Goal: Communication & Community: Answer question/provide support

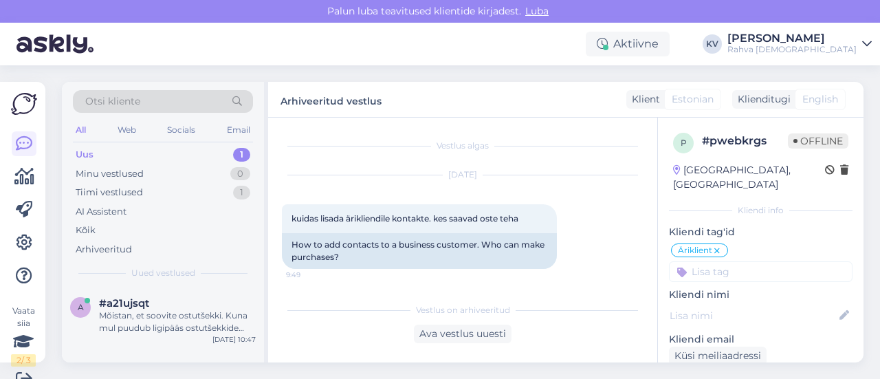
scroll to position [21, 0]
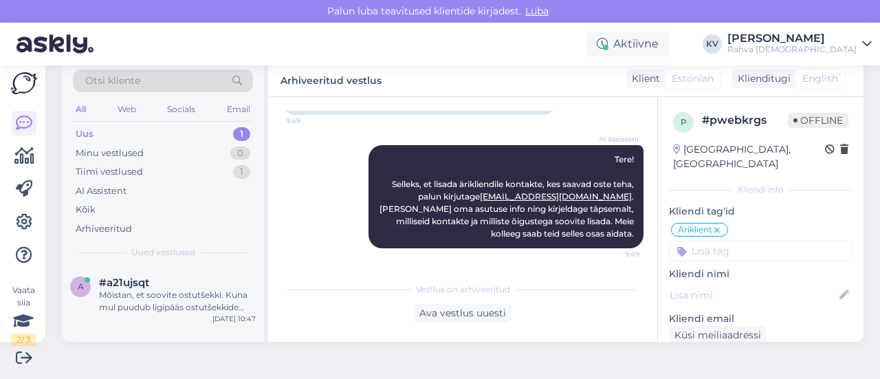
click at [148, 134] on div "Uus 1" at bounding box center [163, 133] width 180 height 19
click at [139, 285] on span "#a21ujsqt" at bounding box center [124, 282] width 50 height 12
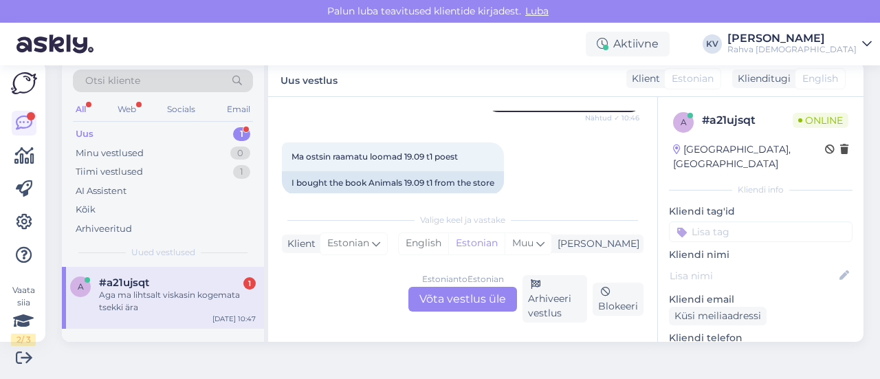
scroll to position [166, 0]
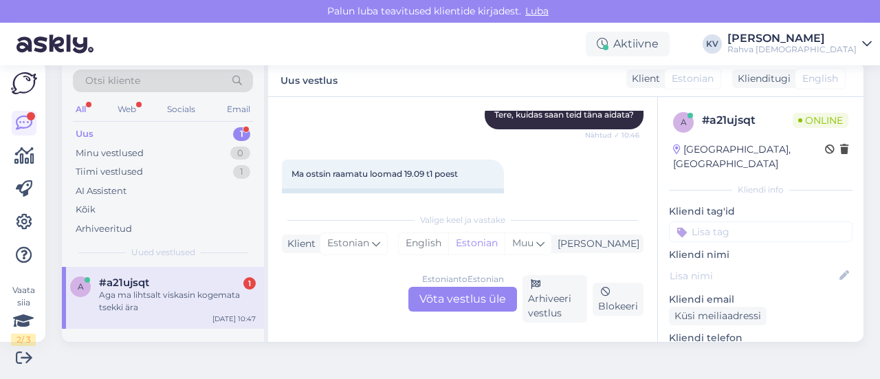
click at [458, 305] on div "Estonian to Estonian Võta vestlus üle" at bounding box center [462, 299] width 109 height 25
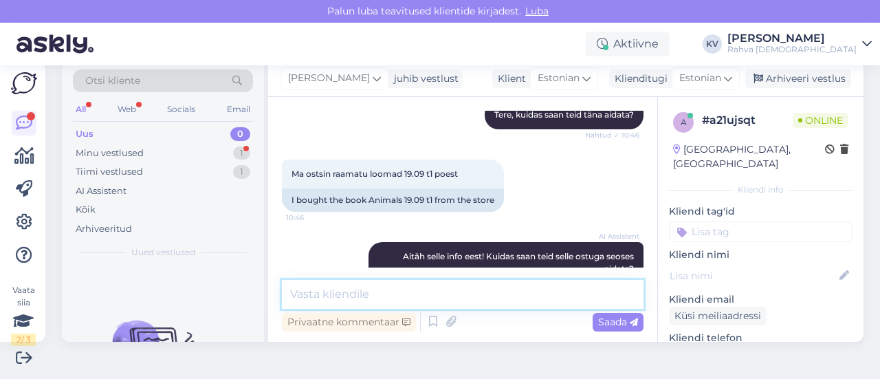
click at [386, 288] on textarea at bounding box center [463, 294] width 362 height 29
type textarea "K"
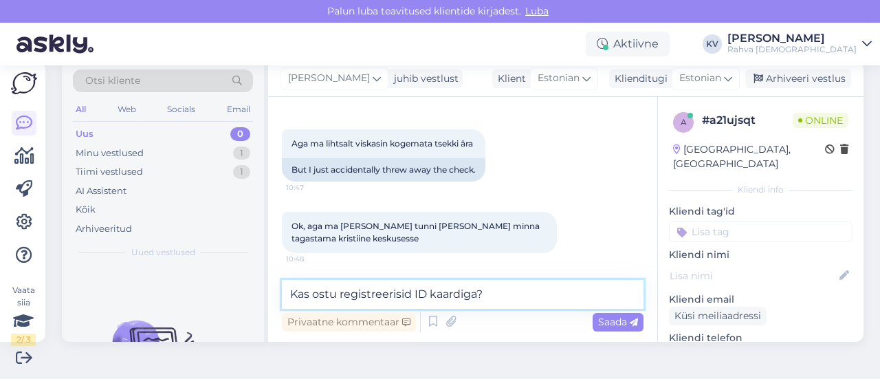
click at [430, 291] on textarea "Kas ostu registreerisid ID kaardiga?" at bounding box center [463, 294] width 362 height 29
click at [549, 288] on textarea "Kas ostu registreerisid ID-kaardiga?" at bounding box center [463, 294] width 362 height 29
type textarea "Kas ostu registreerisid ID-kaardiga?"
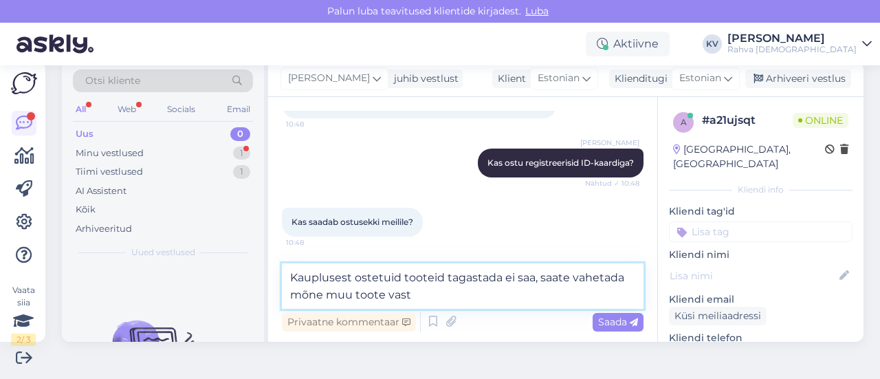
scroll to position [1113, 0]
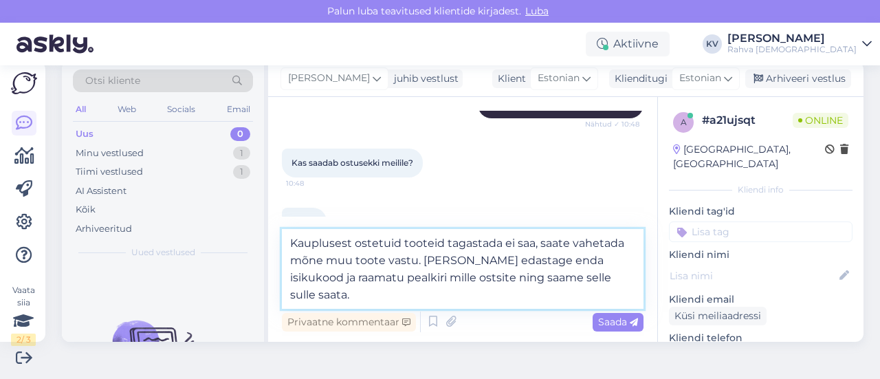
type textarea "Kauplusest ostetuid tooteid tagastada ei saa, saate vahetada mõne muu toote vas…"
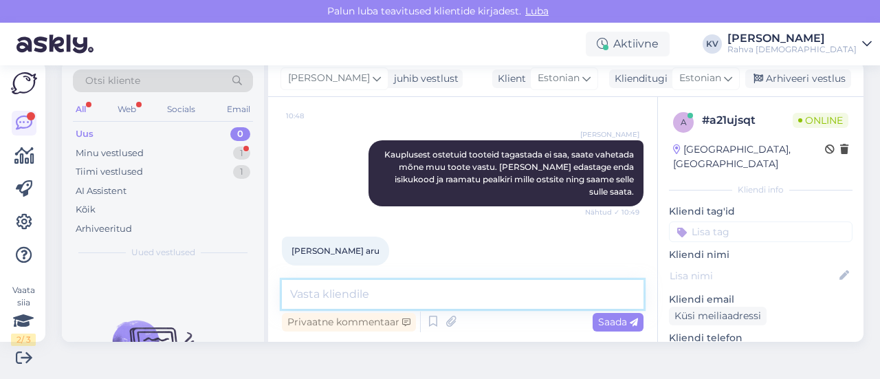
scroll to position [1299, 0]
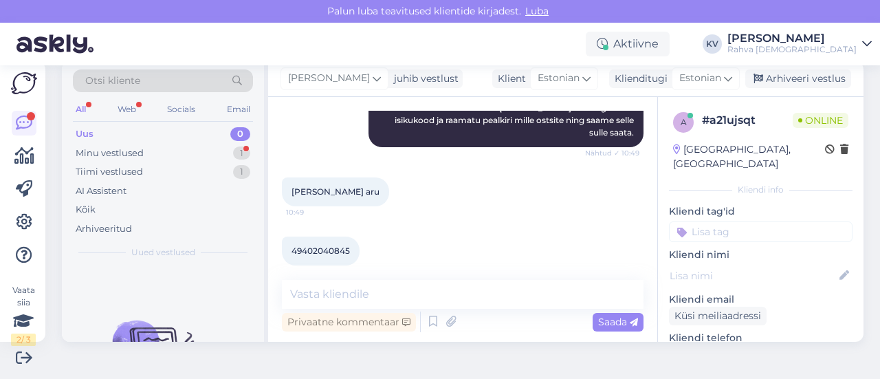
click at [318, 245] on div "49402040845 10:49" at bounding box center [321, 251] width 78 height 29
click at [323, 245] on span "49402040845" at bounding box center [321, 250] width 58 height 10
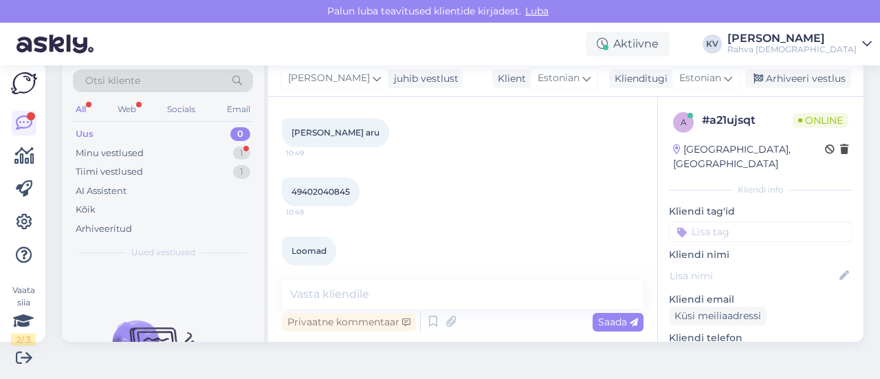
drag, startPoint x: 323, startPoint y: 235, endPoint x: 301, endPoint y: 175, distance: 63.7
click at [301, 186] on span "49402040845" at bounding box center [321, 191] width 58 height 10
copy div "49402040845 10:49"
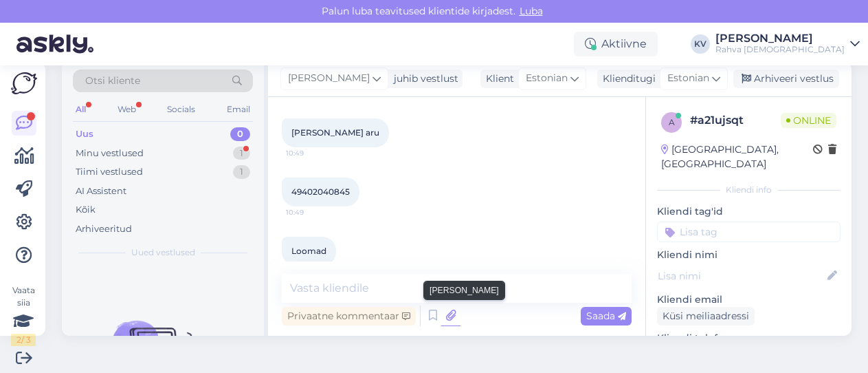
click at [447, 313] on icon at bounding box center [450, 315] width 19 height 21
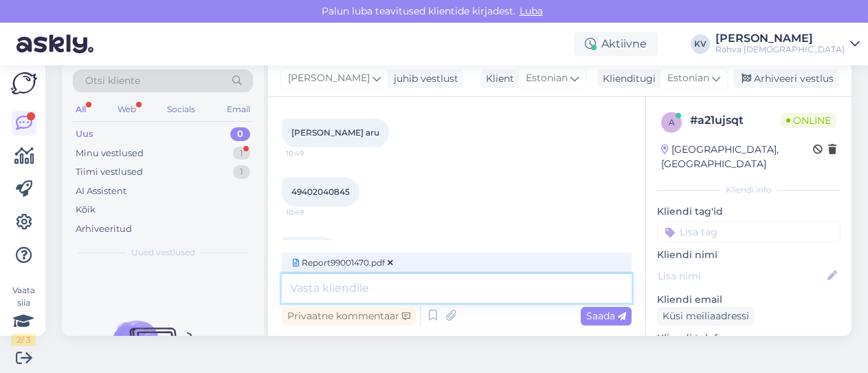
click at [326, 278] on textarea at bounding box center [457, 288] width 350 height 29
type textarea "S"
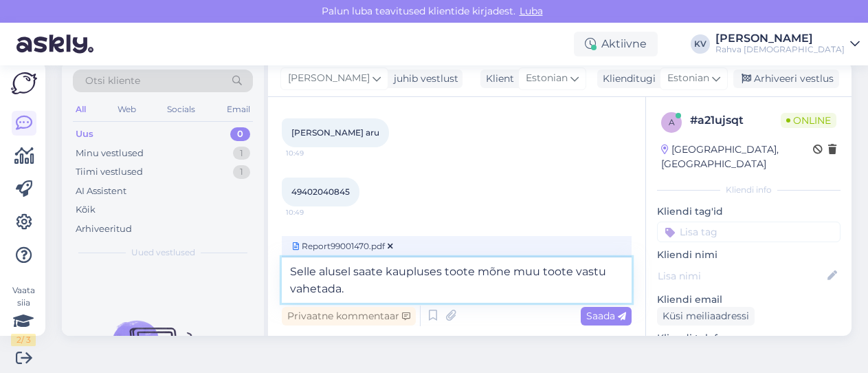
type textarea "Selle alusel saate kaupluses toote mõne muu toote vastu vahetada."
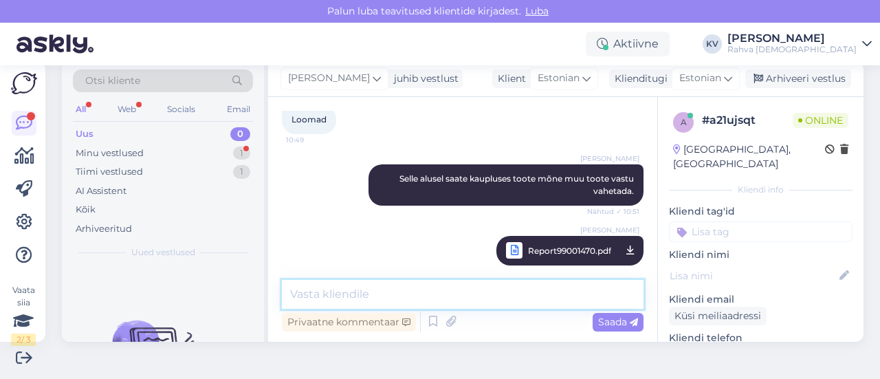
scroll to position [1549, 0]
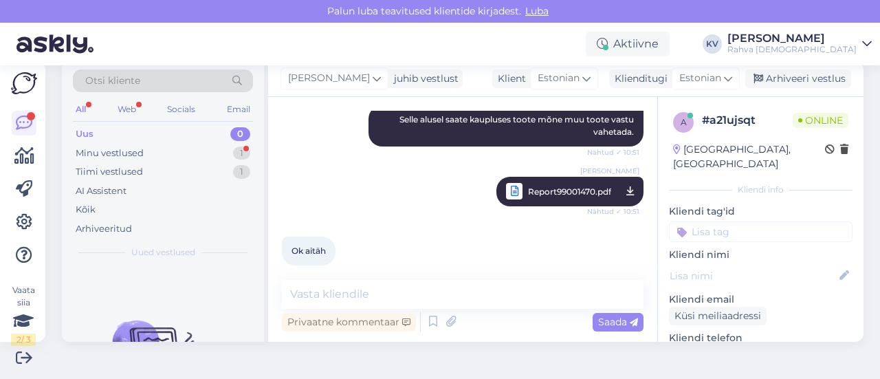
click at [352, 278] on div "Vestlus algas [DATE] Tere 10:46 Hello AI Assistent [PERSON_NAME], kuidas saan t…" at bounding box center [462, 219] width 389 height 245
click at [344, 282] on textarea at bounding box center [463, 294] width 362 height 29
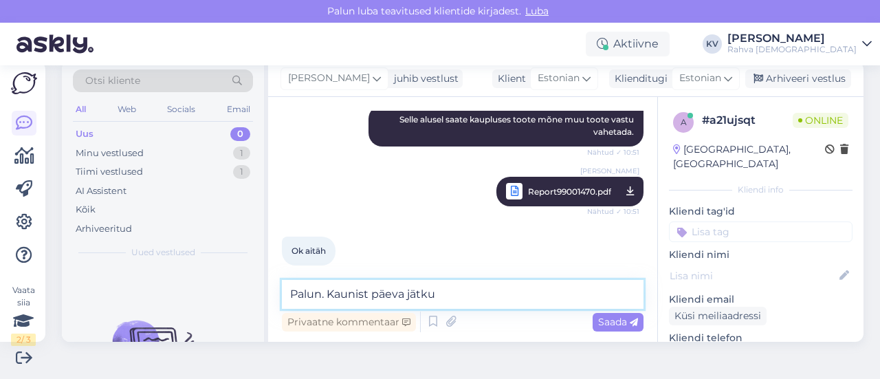
type textarea "Palun. Kaunist päeva jätku!"
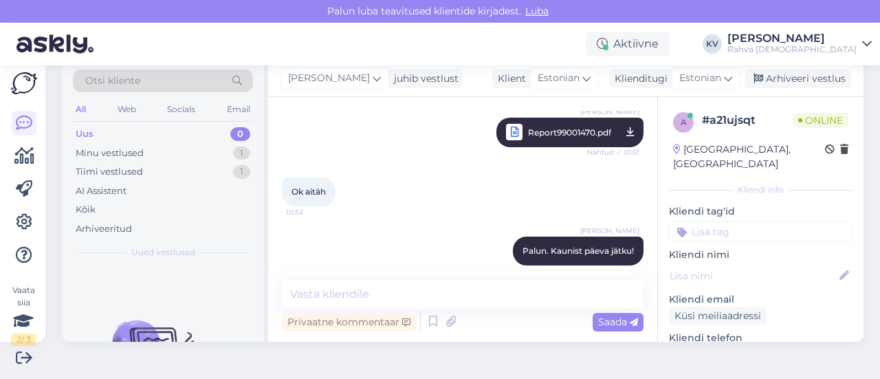
click at [745, 225] on input at bounding box center [761, 231] width 184 height 21
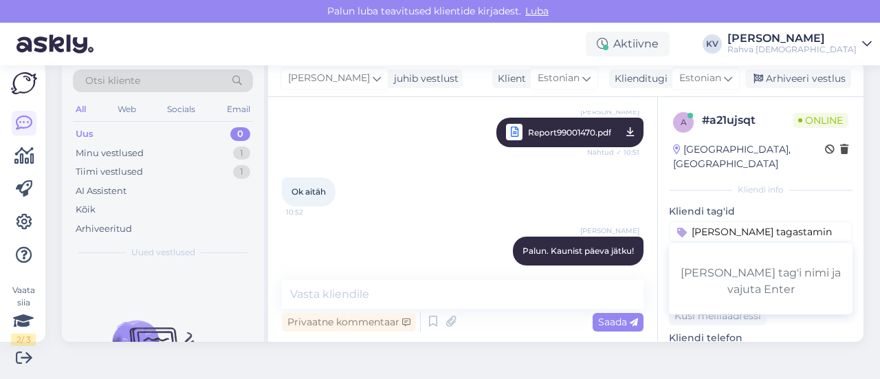
type input "[PERSON_NAME] tagastamine"
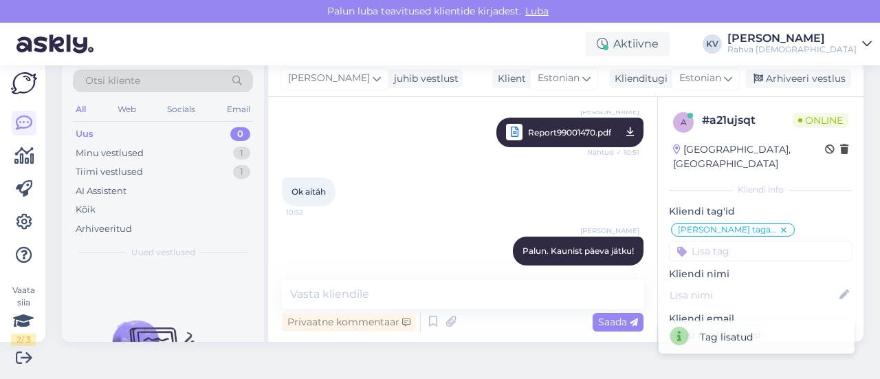
click at [712, 241] on input at bounding box center [761, 251] width 184 height 21
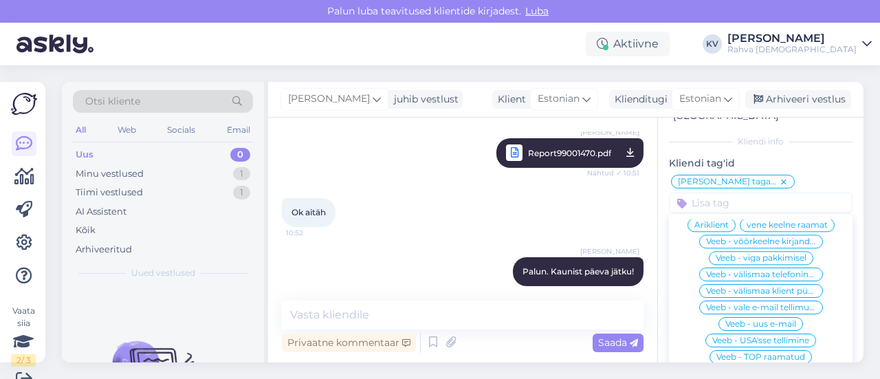
scroll to position [0, 0]
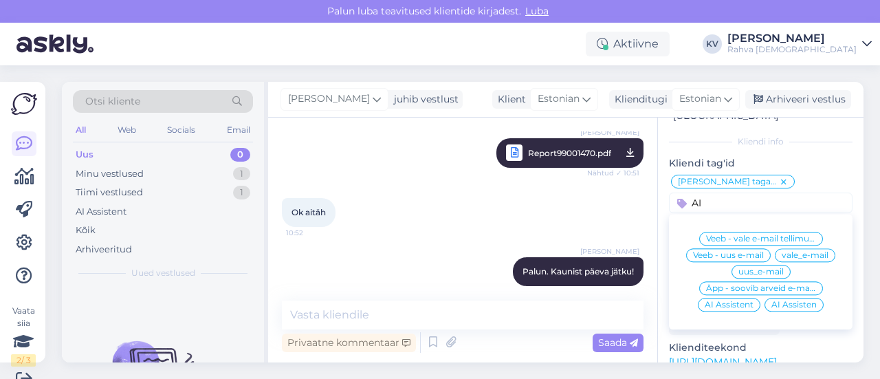
type input "AI"
click at [705, 301] on span "AI Assistent" at bounding box center [729, 305] width 49 height 8
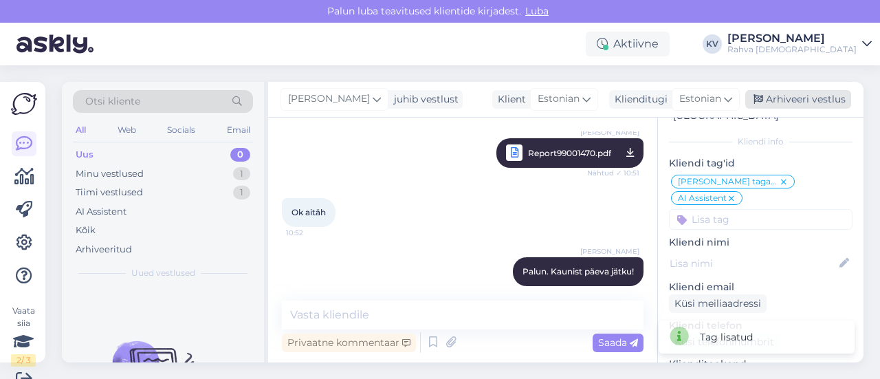
click at [769, 98] on div "Arhiveeri vestlus" at bounding box center [798, 99] width 106 height 19
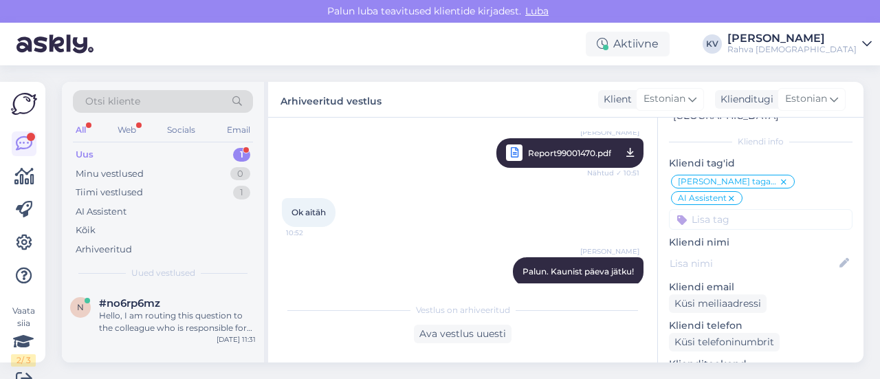
click at [157, 152] on div "Uus 1" at bounding box center [163, 154] width 180 height 19
click at [174, 309] on div "Hello, I am routing this question to the colleague who is responsible for this …" at bounding box center [177, 321] width 157 height 25
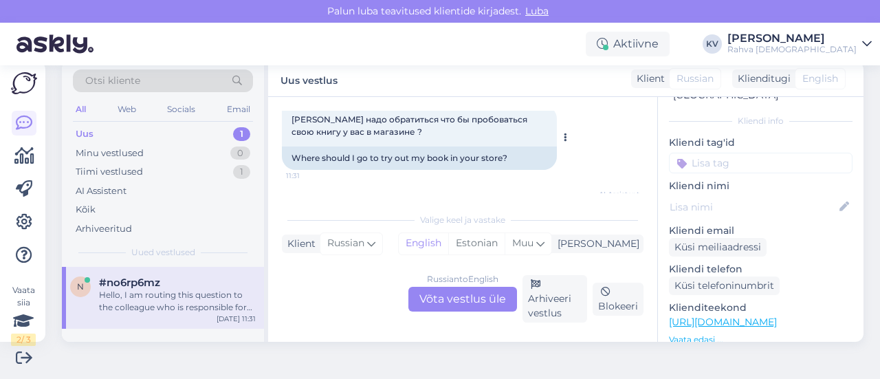
scroll to position [77, 0]
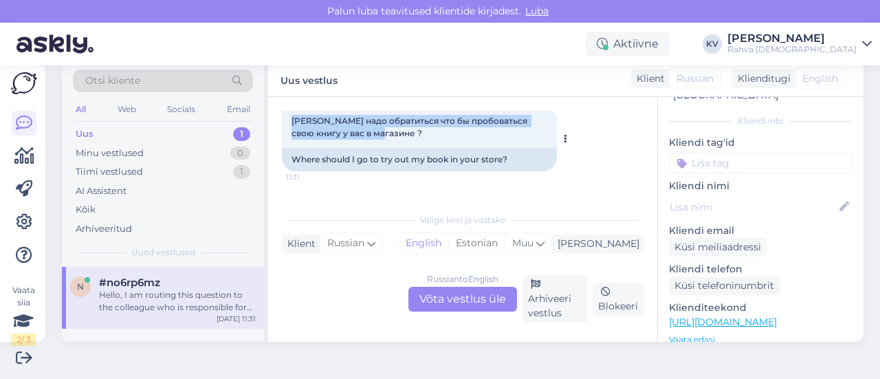
drag, startPoint x: 290, startPoint y: 120, endPoint x: 373, endPoint y: 127, distance: 82.9
click at [373, 127] on div "[PERSON_NAME] надо обратиться что бы пробоваться свою книгу у вас в магазине ? …" at bounding box center [419, 127] width 275 height 41
copy span "[PERSON_NAME] надо обратиться что бы пробоваться свою книгу у вас в магазине ?"
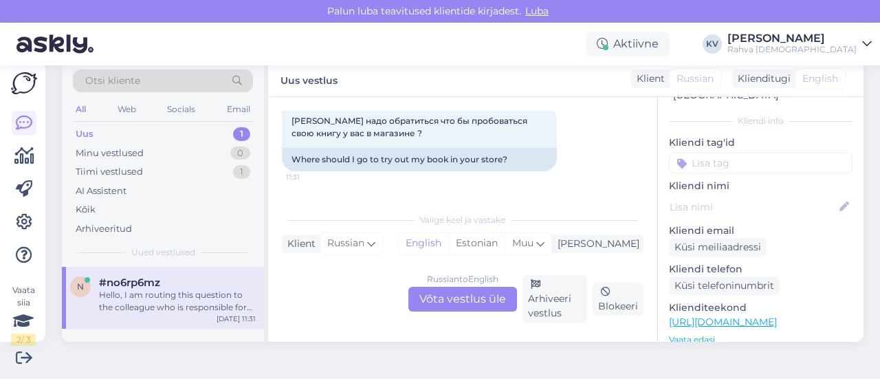
click at [448, 302] on div "Russian to English Võta vestlus üle" at bounding box center [462, 299] width 109 height 25
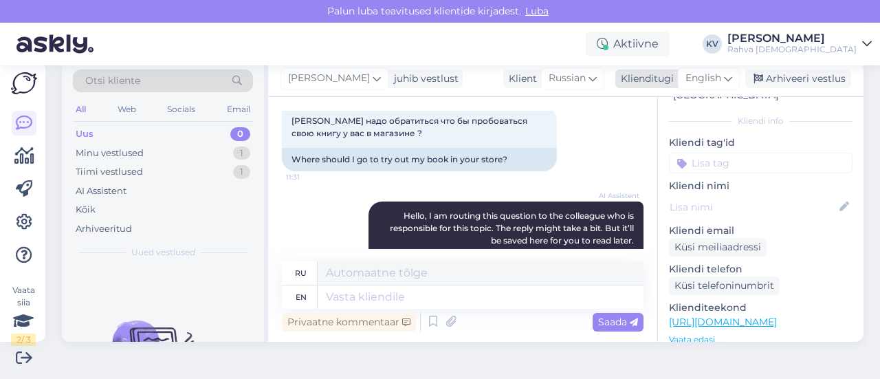
click at [697, 78] on span "English" at bounding box center [704, 78] width 36 height 15
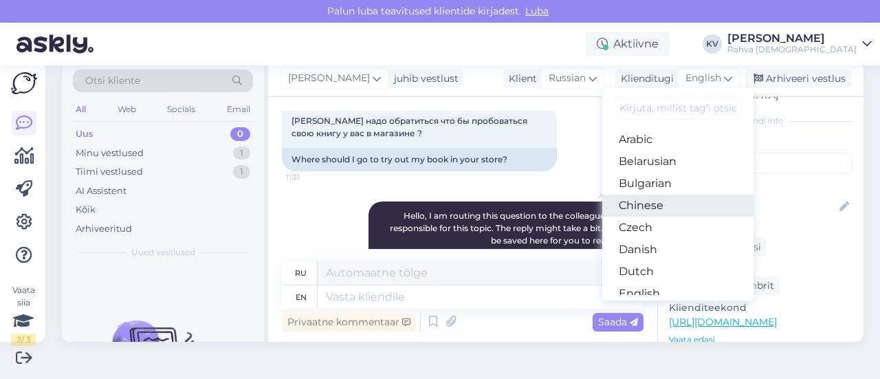
scroll to position [69, 0]
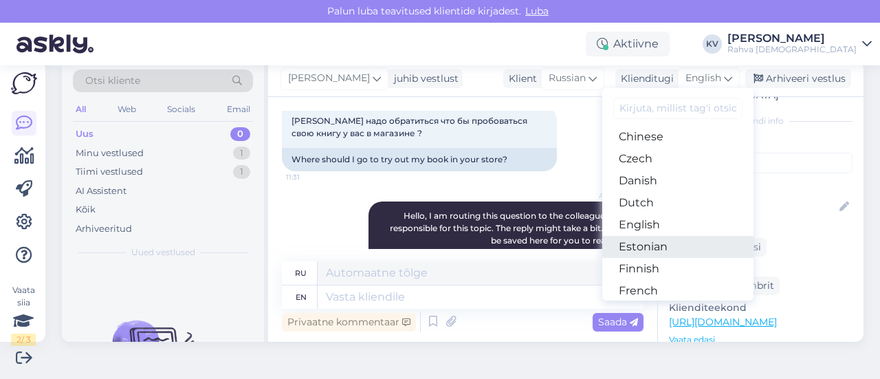
drag, startPoint x: 649, startPoint y: 239, endPoint x: 648, endPoint y: 225, distance: 14.5
click at [649, 239] on link "Estonian" at bounding box center [677, 247] width 151 height 22
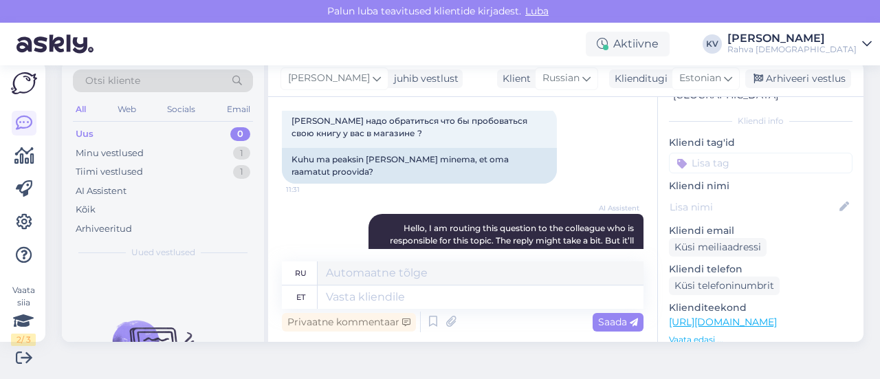
click at [316, 295] on div "et" at bounding box center [300, 296] width 36 height 23
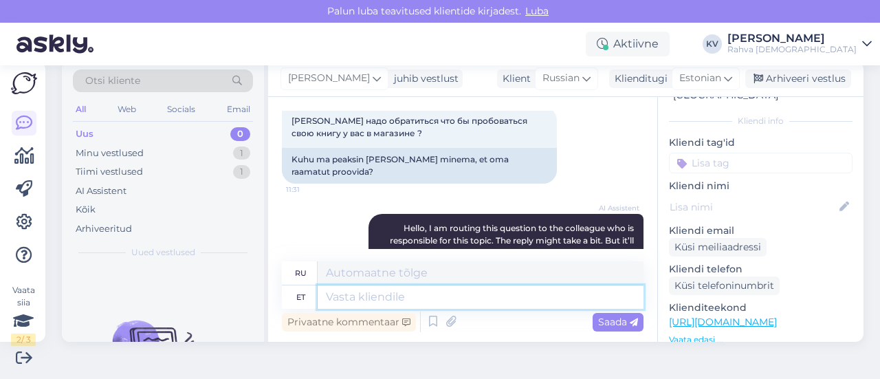
click at [360, 293] on textarea at bounding box center [481, 296] width 326 height 23
paste textarea "Kui sul on soov Rahva [DEMOGRAPHIC_DATA] tootevalikusse uusi ja põnevaid tootei…"
type textarea "Kui sul on soov Rahva [DEMOGRAPHIC_DATA] tootevalikusse uusi ja põnevaid tootei…"
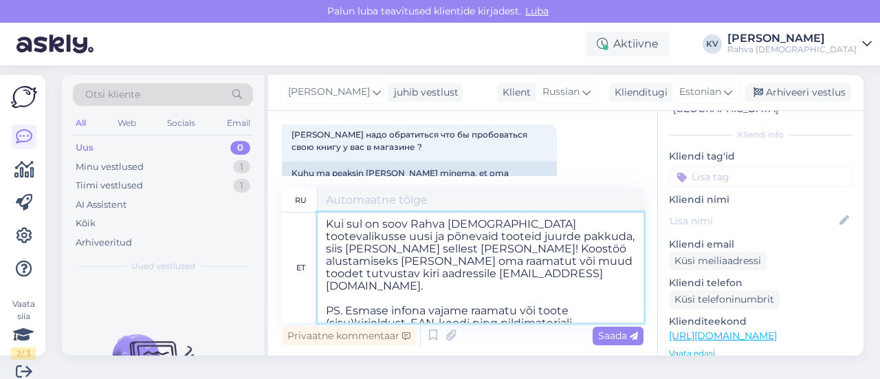
scroll to position [0, 0]
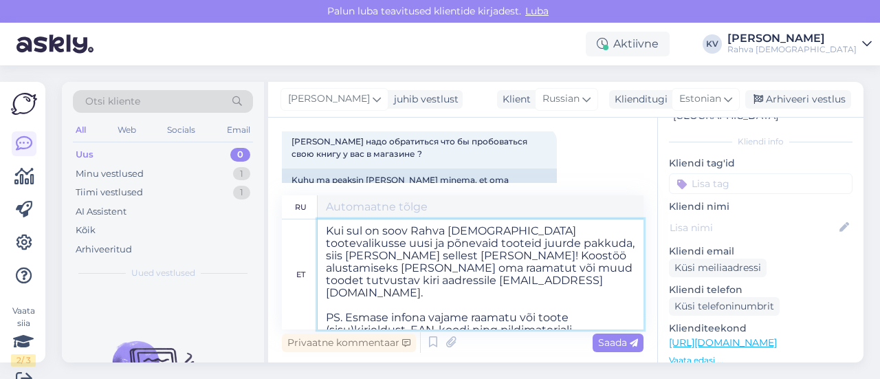
type textarea "Если вы хотите расширить ассортимент Rahva Raamat новыми интересными продуктами…"
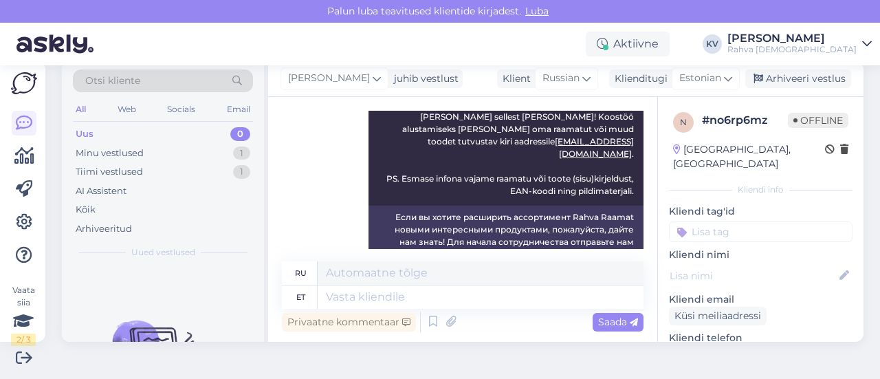
click at [732, 221] on input at bounding box center [761, 231] width 184 height 21
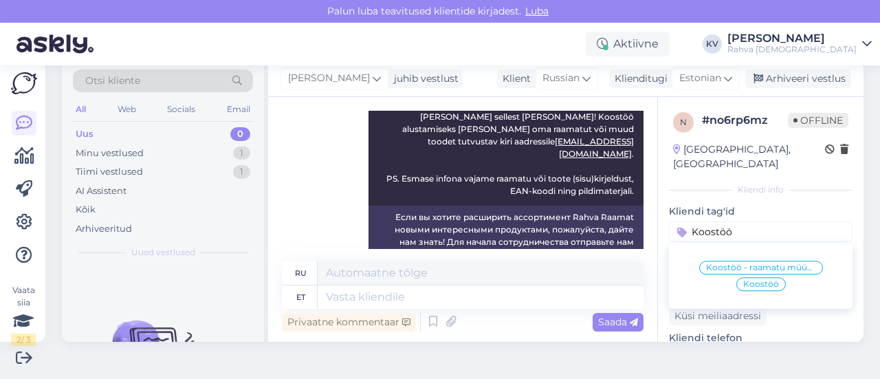
type input "Koostöö"
click at [743, 263] on span "Koostöö - raamatu müüki andmine" at bounding box center [761, 267] width 110 height 8
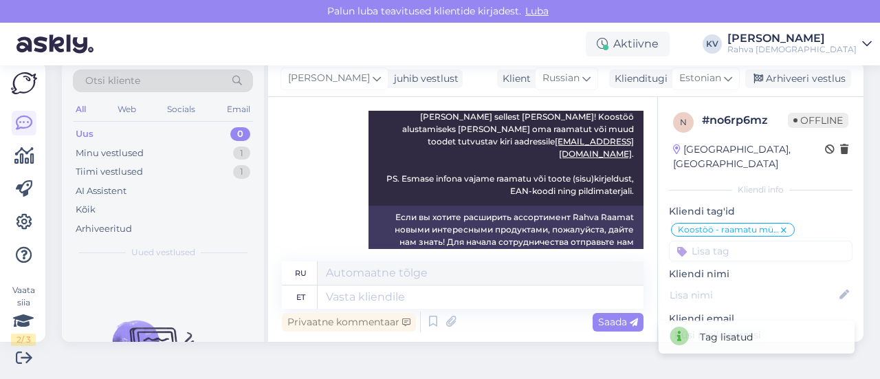
click at [706, 241] on input at bounding box center [761, 251] width 184 height 21
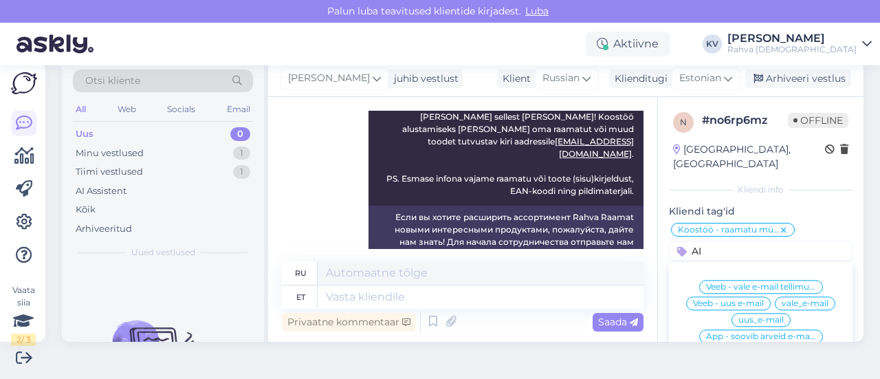
type input "AI"
click at [722, 346] on div "AI Assistent" at bounding box center [729, 353] width 63 height 14
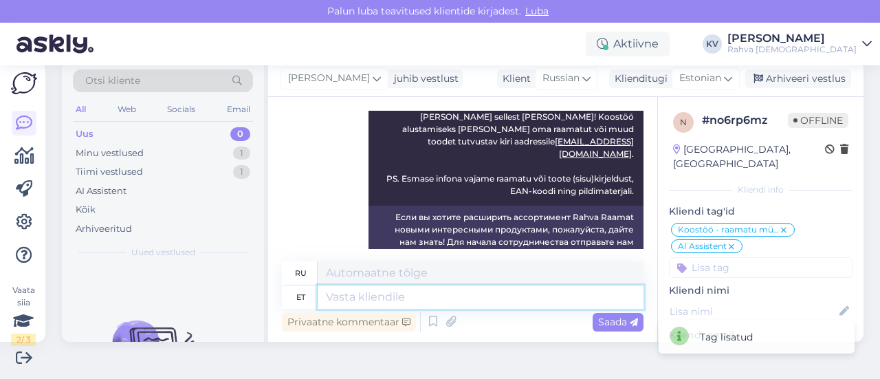
click at [501, 296] on textarea at bounding box center [481, 296] width 326 height 23
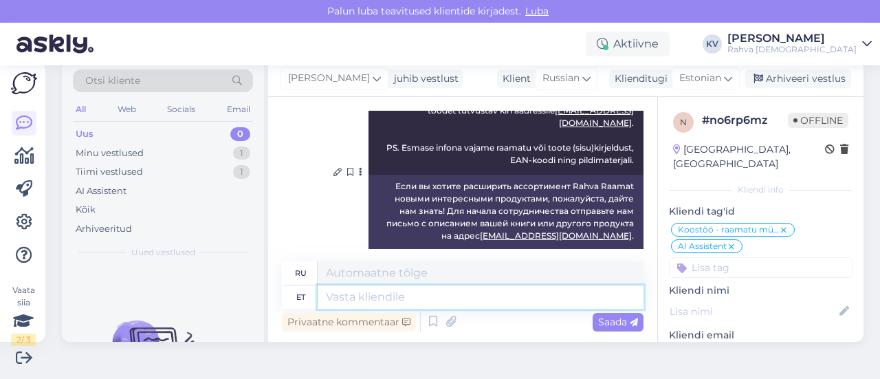
scroll to position [426, 0]
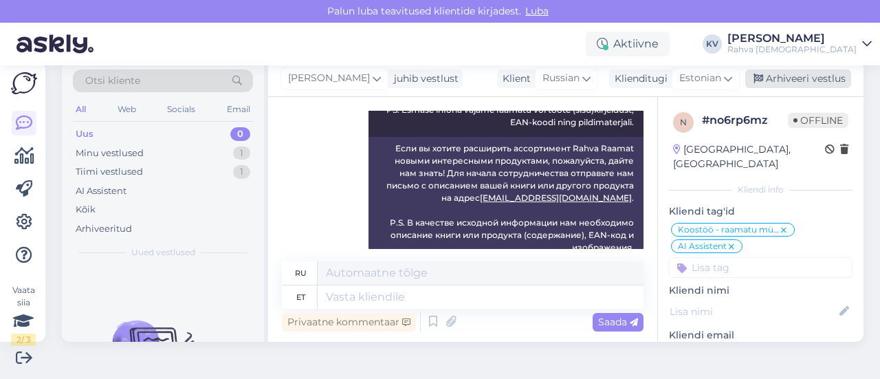
click at [807, 76] on div "Arhiveeri vestlus" at bounding box center [798, 78] width 106 height 19
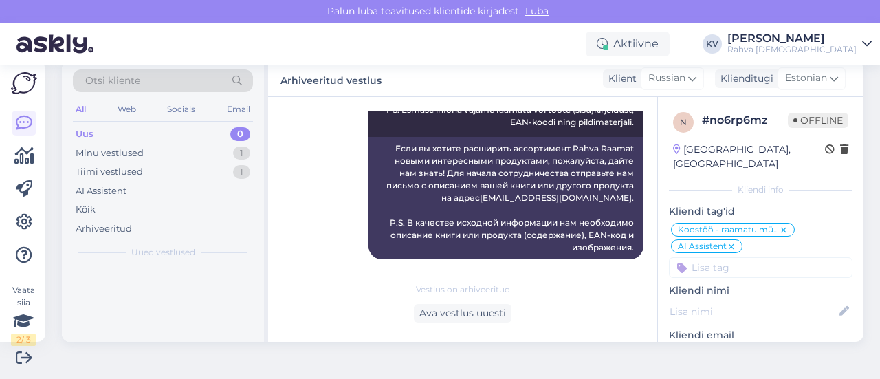
scroll to position [413, 0]
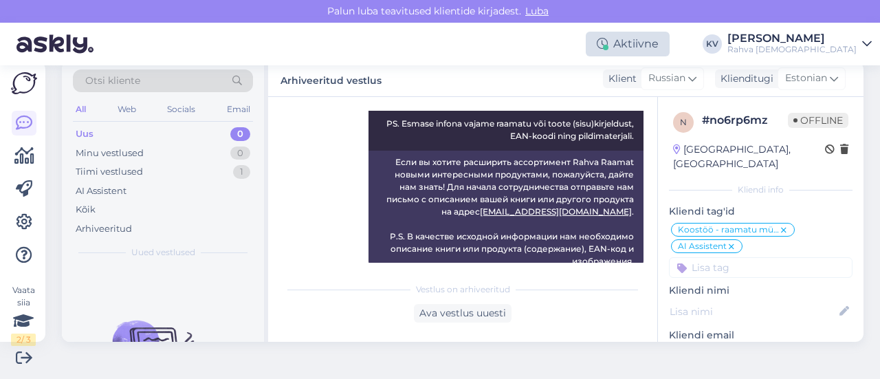
click at [670, 47] on div "Aktiivne" at bounding box center [628, 44] width 84 height 25
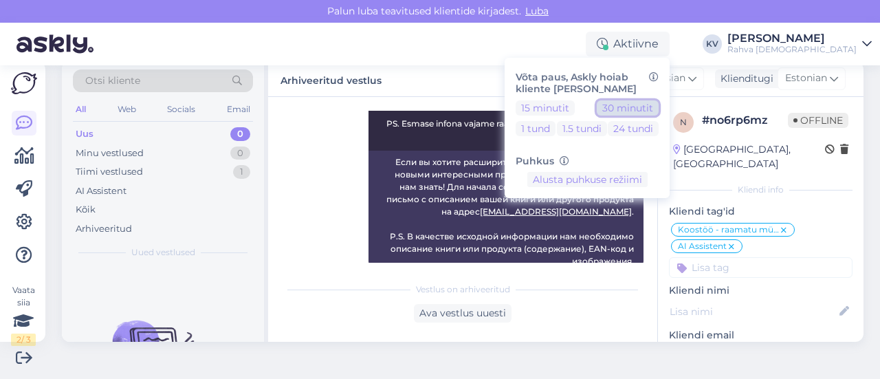
click at [659, 102] on button "30 minutit" at bounding box center [628, 107] width 62 height 15
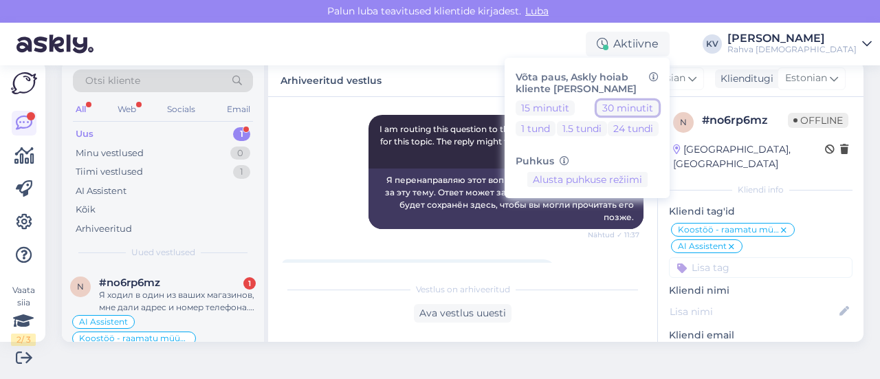
scroll to position [920, 0]
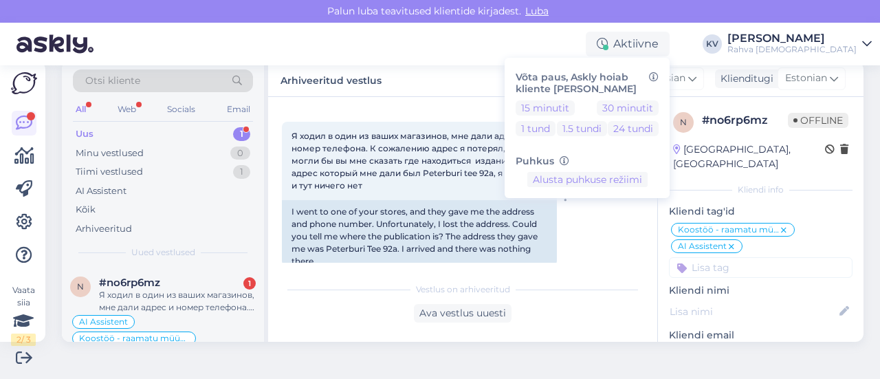
click at [310, 200] on div "I went to one of your stores, and they gave me the address and phone number. Un…" at bounding box center [419, 236] width 275 height 73
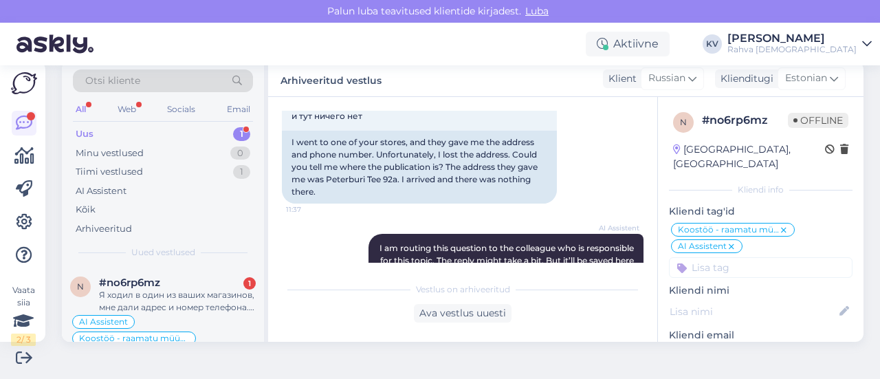
scroll to position [851, 0]
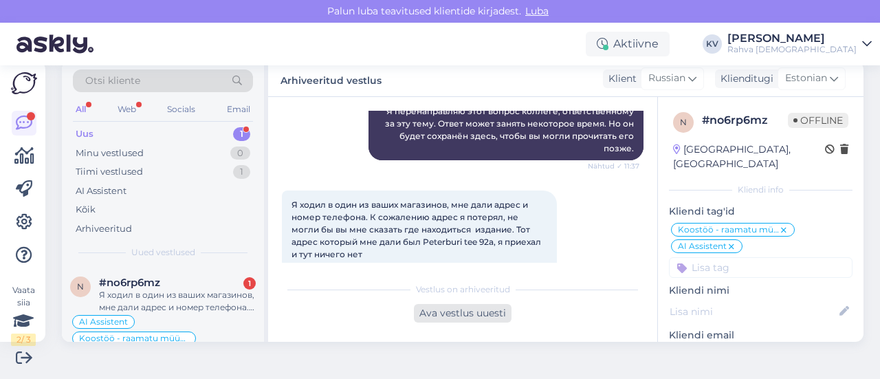
click at [441, 317] on div "Ava vestlus uuesti" at bounding box center [463, 313] width 98 height 19
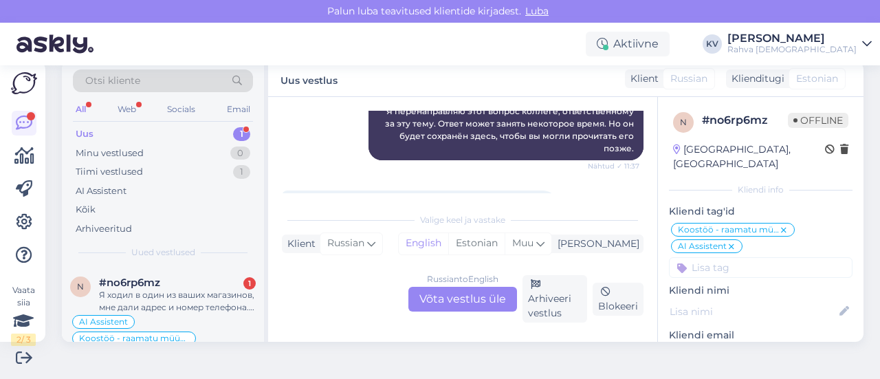
click at [445, 306] on div "Russian to English Võta vestlus üle" at bounding box center [462, 299] width 109 height 25
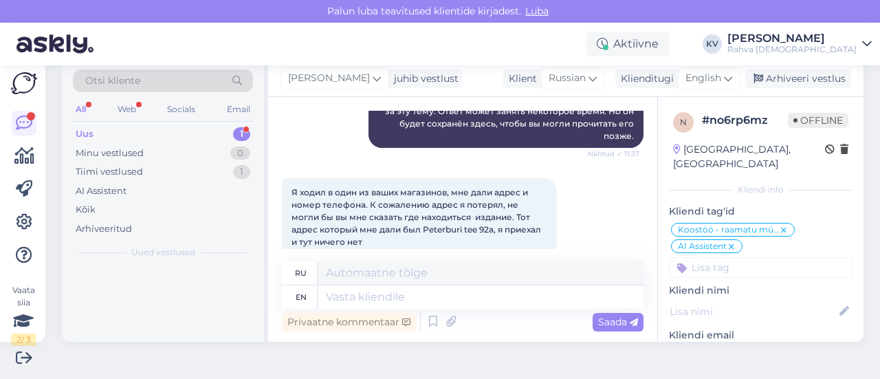
scroll to position [839, 0]
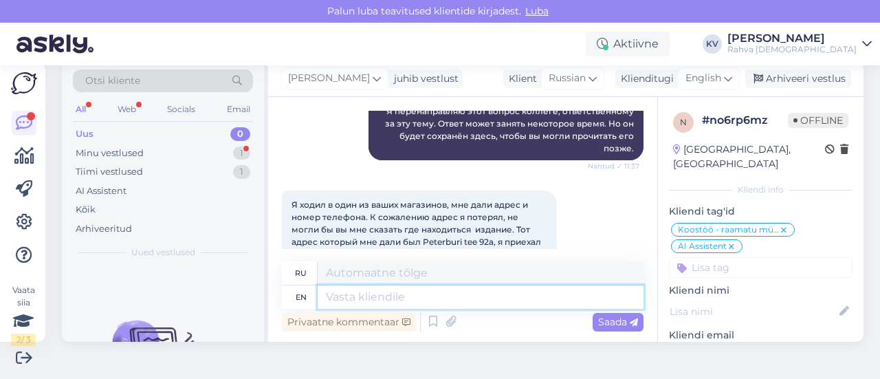
click at [352, 298] on textarea at bounding box center [481, 296] width 326 height 23
type textarea "Peterburi te"
type textarea "[GEOGRAPHIC_DATA]"
type textarea "Peterburi [PERSON_NAME] on"
type textarea "[PERSON_NAME]"
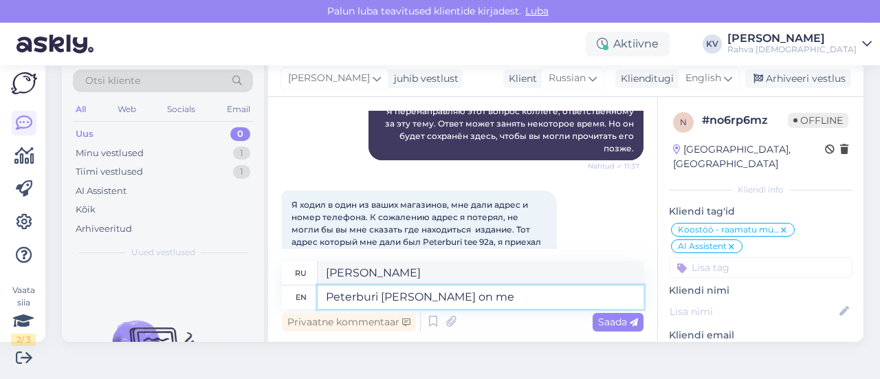
type textarea "Peterburi [PERSON_NAME] on [PERSON_NAME]"
type textarea "Питербури Тил на"
type textarea "Peterburi [PERSON_NAME] on [PERSON_NAME] l"
type textarea "Peterburi [PERSON_NAME] on [PERSON_NAME]"
type textarea "Peterburi [PERSON_NAME] on [PERSON_NAME]. K"
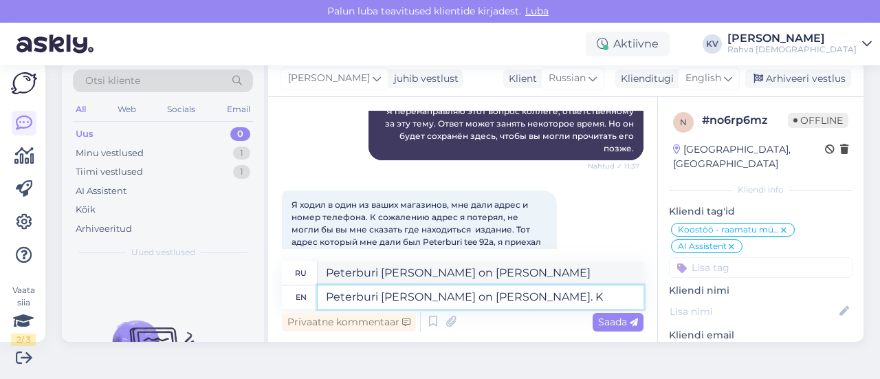
type textarea "Peterburi [PERSON_NAME] on [PERSON_NAME]."
type textarea "Peterburi [PERSON_NAME] on [PERSON_NAME]. Kui te"
type textarea "Питербури тил он ладу. Куи"
type textarea "Peterburi [PERSON_NAME] on [PERSON_NAME]. Kui te s"
type textarea "Питербури тил он ладу. Куй тэ"
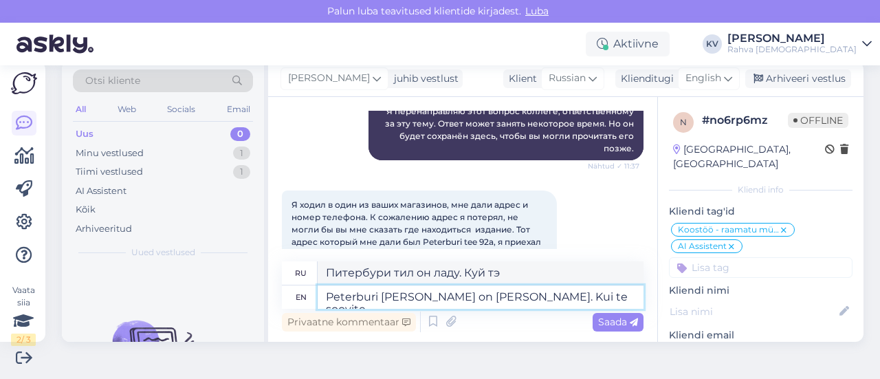
type textarea "Peterburi [PERSON_NAME] on [PERSON_NAME]. Kui te soovite e"
type textarea "Питербури тил он ладу. Куй те советите"
type textarea "Peterburi [PERSON_NAME] on [PERSON_NAME]. Kui te soovite enda r"
type textarea "Питербури тил он ладу. Kui te soovite enda"
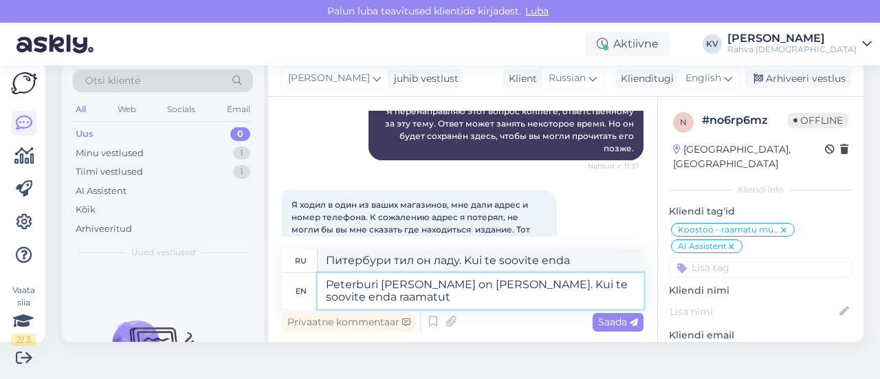
type textarea "Peterburi [PERSON_NAME] on [PERSON_NAME]. Kui te soovite enda raamatut m"
type textarea "Питербури тил он ладу. Kui te soovite enda raamatut"
type textarea "Peterburi [PERSON_NAME] on [PERSON_NAME]. Kui te soovite enda raamatut müüki"
type textarea "Питербури тил он ладу. Kui te soovite enda raamatut müüki"
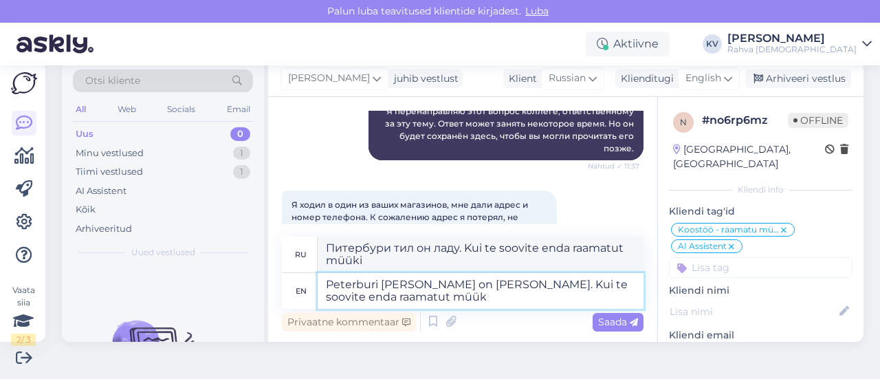
type textarea "Peterburi [PERSON_NAME] on [PERSON_NAME]. Kui te soovite enda raamatut müü"
type textarea "Питербури тил он ладу. Kui te soovite enda raamatut müü"
drag, startPoint x: 496, startPoint y: 283, endPoint x: 600, endPoint y: 294, distance: 103.7
click at [600, 294] on textarea "Peterburi [PERSON_NAME] on [PERSON_NAME]. Kui te soovite enda raamatut müü" at bounding box center [481, 291] width 326 height 36
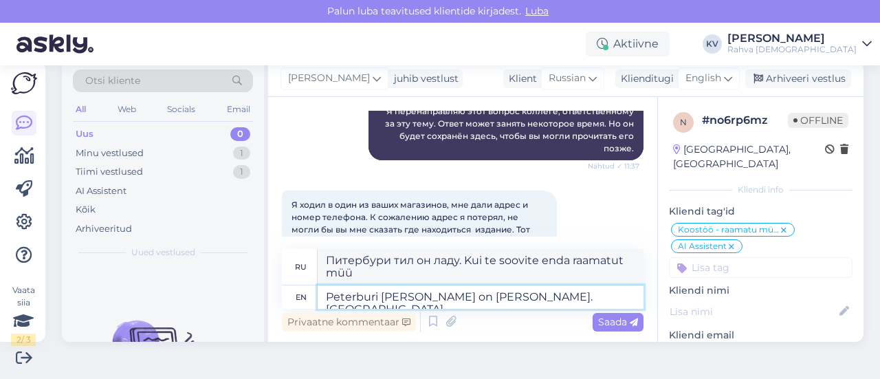
type textarea "Peterburi [PERSON_NAME] on [PERSON_NAME]. [GEOGRAPHIC_DATA]"
type textarea "Питербури тил он ладу. Куиса"
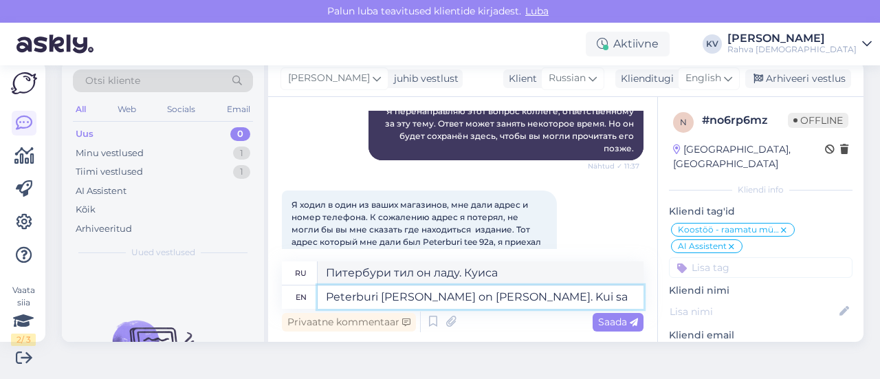
type textarea "Peterburi [PERSON_NAME] on [PERSON_NAME]. Kui sa"
type textarea "Питербури тил он ладу. Куи"
type textarea "Peterburi [PERSON_NAME] on [PERSON_NAME]. Kui sa so"
type textarea "Питербури тил он ладу. Куй Са"
type textarea "Peterburi [PERSON_NAME] on [PERSON_NAME]. Kui sa soovid en"
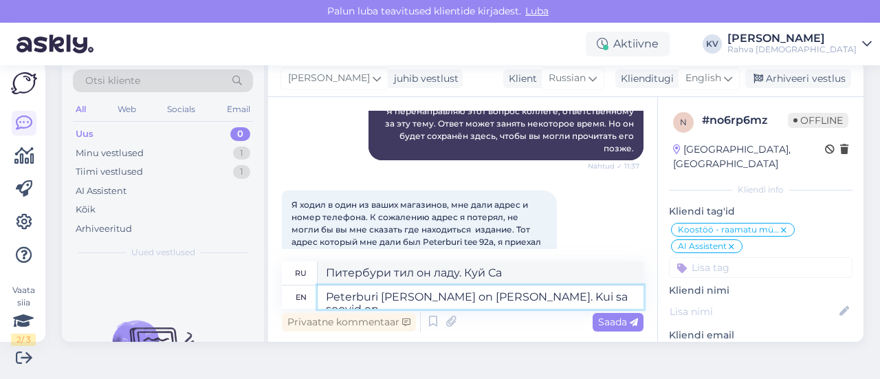
type textarea "Питербури тил он ладу. Куй са совид"
type textarea "Peterburi [PERSON_NAME] on [PERSON_NAME]. Kui sa soovid enda r"
type textarea "Питербури тил он ладу. Куй са совид энда"
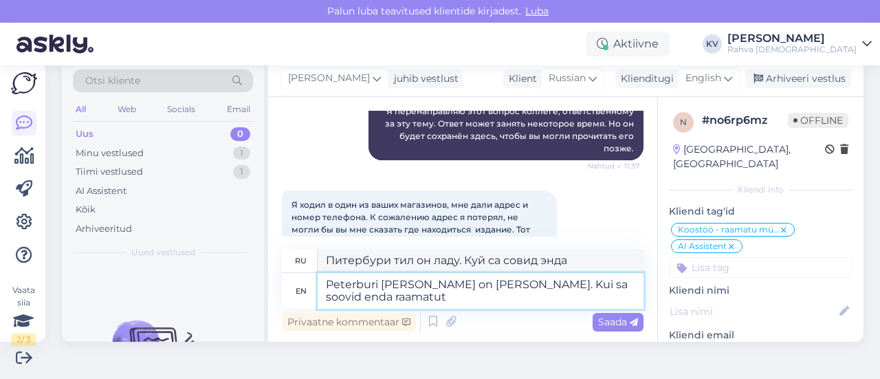
type textarea "Peterburi [PERSON_NAME] on [PERSON_NAME]. Kui sa soovid enda raamatut"
type textarea "Питербури тил он ладу. Kui sa soovid enda raamatut"
type textarea "Peterburi [PERSON_NAME] on [PERSON_NAME]. Kui sa soovid enda raamatut meile mü"
type textarea "Питербури тил он ладу. Kui sa soovid enda raamatut meile"
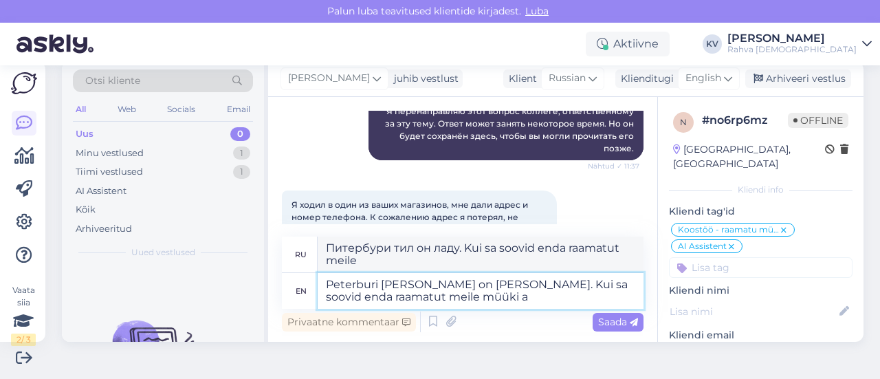
type textarea "Peterburi [PERSON_NAME] on [PERSON_NAME]. Kui sa soovid enda raamatut meile müü…"
type textarea "Питербури тил он ладу. Kui sa soovid enda raamatut meile müüki"
type textarea "Peterburi [PERSON_NAME] on [PERSON_NAME]. Kui sa soovid enda raamatut meile müü…"
type textarea "Питербури тил он ладу. Kui sa soovid enda raamatut meile müüki anda,"
type textarea "Peterburi [PERSON_NAME] on [PERSON_NAME]. Kui sa soovid enda raamatut meile müü…"
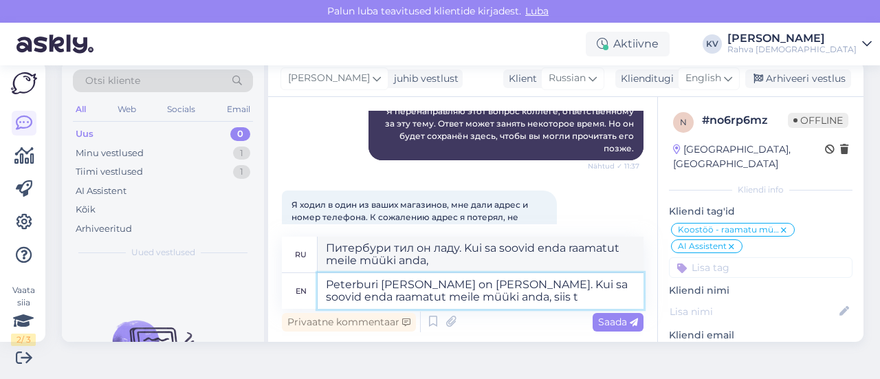
type textarea "Питербури тил он ладу. Kui sa soovid enda raamatut meile müüki anda, siis"
type textarea "Peterburi [PERSON_NAME] on [PERSON_NAME]. Kui sa soovid enda raamatut meile müü…"
type textarea "Питербури тил он ладу. Kui sa soovid enda raamatut meile müüki anda, siis tuleb"
type textarea "Peterburi [PERSON_NAME] on [PERSON_NAME]. Kui sa soovid enda raamatut meile müü…"
type textarea "Питербури тил он ладу. Kui sa soovid enda raamatut meile müüki anda, siis tuleb…"
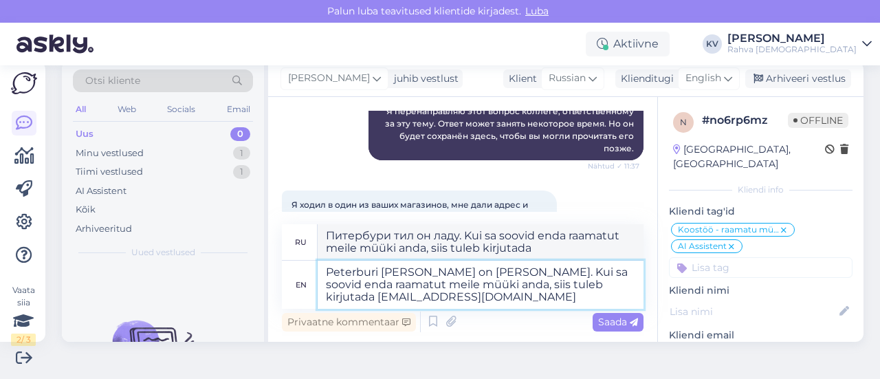
type textarea "Peterburi [PERSON_NAME] on [PERSON_NAME]. Kui sa soovid enda raamatut meile müü…"
type textarea "Питербури тил он ладу. Kui sa soovid enda raamatut meile müüki anda, siis tuleb…"
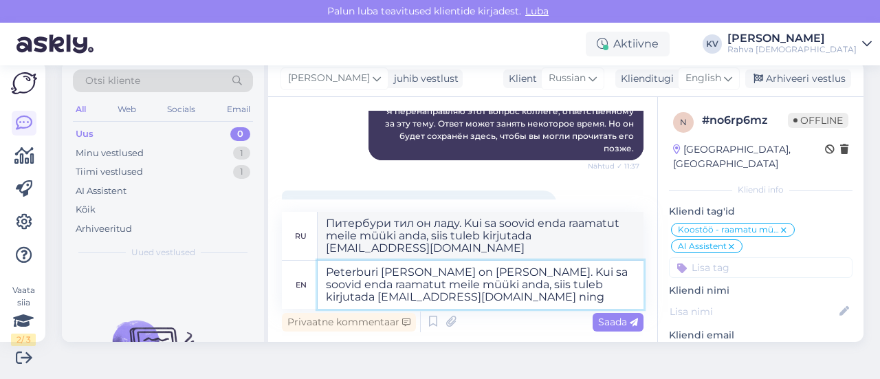
type textarea "Peterburi [PERSON_NAME] on [PERSON_NAME]. Kui sa soovid enda raamatut meile müü…"
type textarea "Питербури тил он ладу. Kui sa soovid enda raamatut meile müüki anda, siis tuleb…"
type textarea "Peterburi [PERSON_NAME] on [PERSON_NAME]. Kui sa soovid enda raamatut meile müü…"
type textarea "Питербури тил он ладу. Kui sa soovid enda raamatut meile müüki anda, siis tuleb…"
type textarea "Peterburi [PERSON_NAME] on [PERSON_NAME]. Kui sa soovid enda raamatut meile müü…"
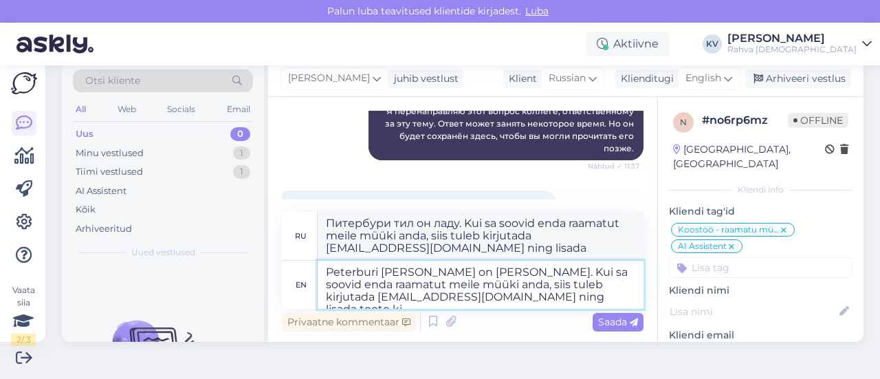
type textarea "Питербури тил он ладу. Kui sa soovid enda raamatut meile müüki anda, siis tuleb…"
type textarea "Peterburi [PERSON_NAME] on [PERSON_NAME]. Kui sa soovid enda raamatut meile müü…"
type textarea "Питербури тил он ладу. Kui sa soovid enda raamatut meile müüki anda, siis tuleb…"
type textarea "Peterburi [PERSON_NAME] on [PERSON_NAME]. Kui sa soovid enda raamatut meile müü…"
type textarea "Питербури тил он ладу. Kui sa soovid enda raamatut meile müüki anda, siis tuleb…"
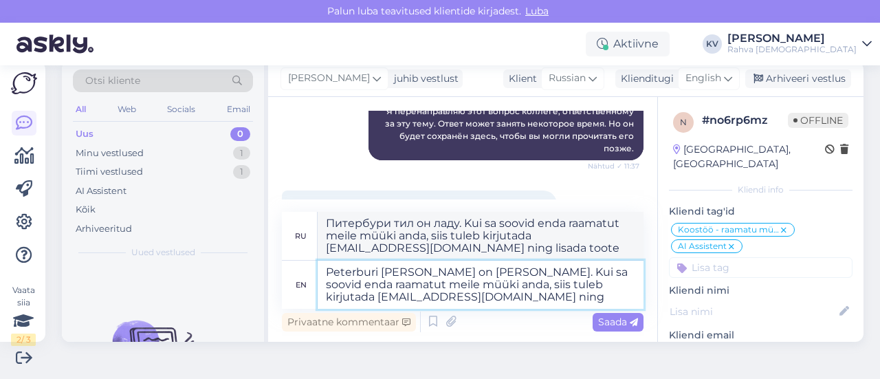
type textarea "Peterburi [PERSON_NAME] on [PERSON_NAME]. Kui sa soovid enda raamatut meile müü…"
type textarea "Питербури тил он ладу. Kui sa soovid enda raamatut meile müüki anda, siis tuleb…"
type textarea "Peterburi [PERSON_NAME] on [PERSON_NAME]. Kui sa soovid enda raamatut meile müü…"
type textarea "Питербури тил он ладу. Kui sa soovid enda raamatut meile müüki anda, siis tuleb…"
type textarea "Peterburi [PERSON_NAME] on [PERSON_NAME]. Kui sa soovid enda raamatut meile müü…"
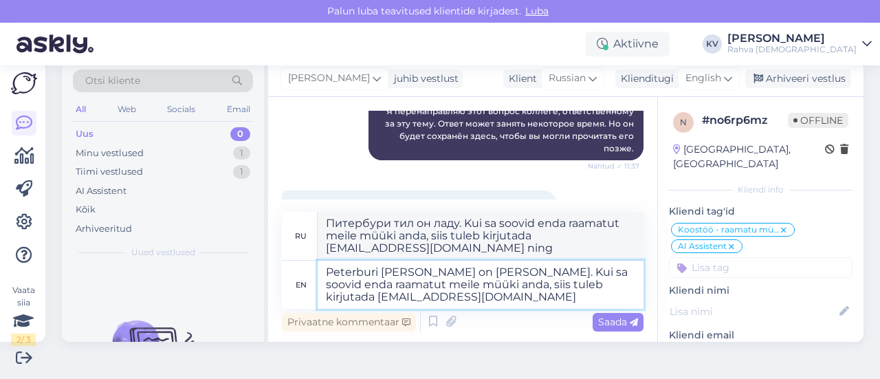
type textarea "Питербури тил он ладу. Kui sa soovid enda raamatut meile müüki anda, siis tuleb…"
type textarea "Peterburi [PERSON_NAME] on [PERSON_NAME]. Kui sa soovid enda raamatut meile müü…"
type textarea "Питербури тил он ладу. Kui sa soovid enda raamatut meile müüki anda, siis tuleb…"
type textarea "Peterburi [PERSON_NAME] on [PERSON_NAME]. Kui sa soovid enda raamatut meile müü…"
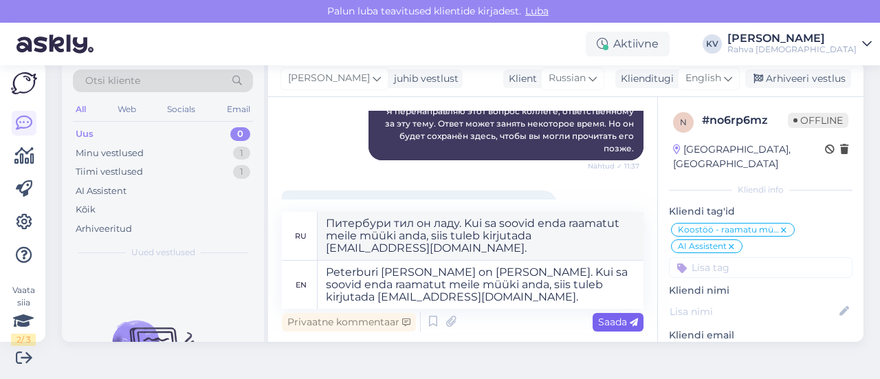
click at [606, 323] on span "Saada" at bounding box center [618, 322] width 40 height 12
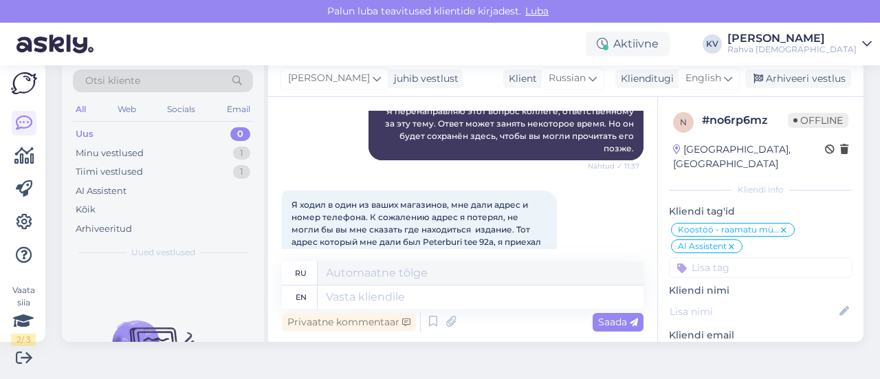
scroll to position [1029, 0]
